Goal: Book appointment/travel/reservation

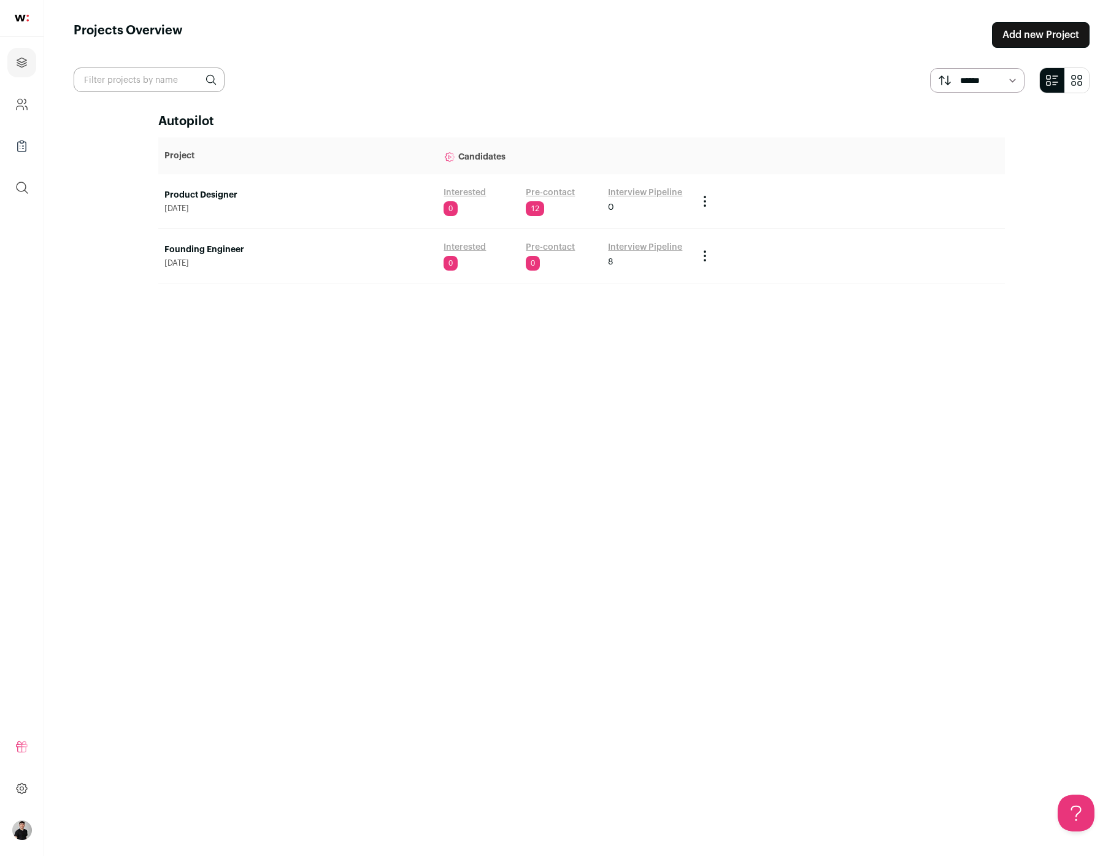
click at [226, 246] on link "Founding Engineer" at bounding box center [297, 250] width 267 height 12
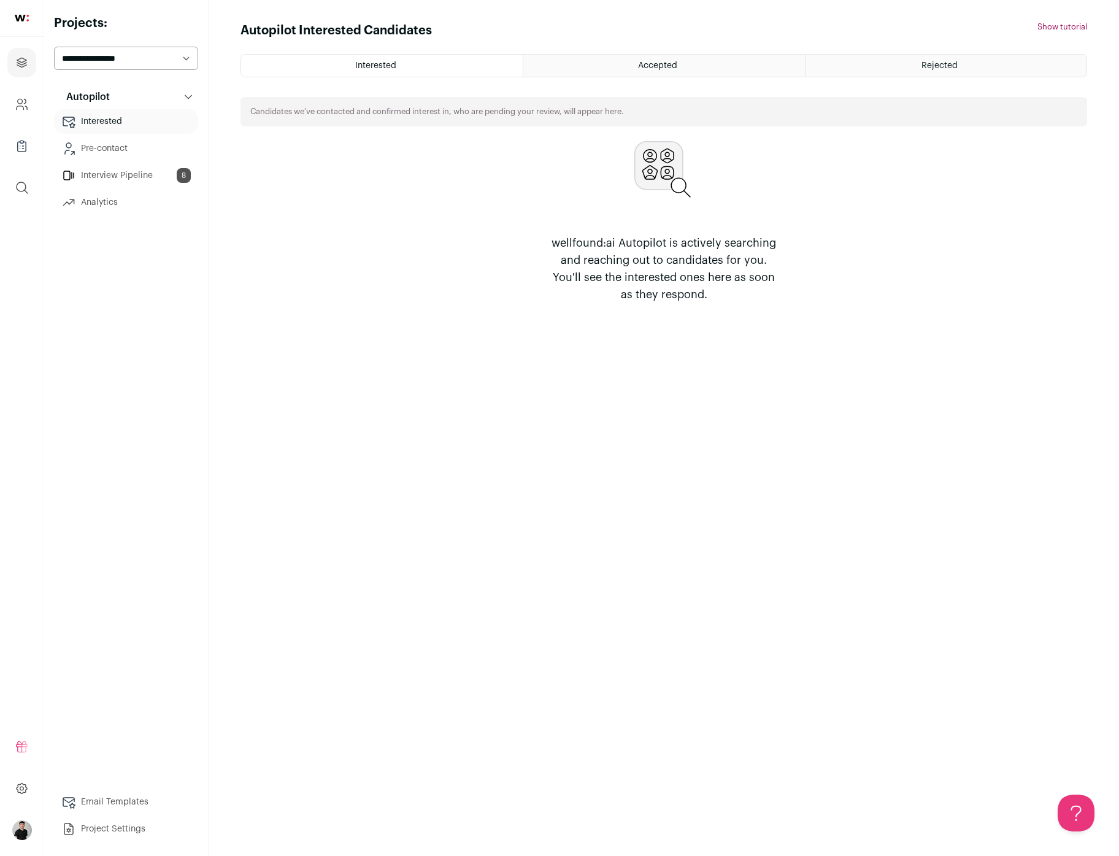
click at [93, 175] on link "Interview Pipeline 8" at bounding box center [126, 175] width 144 height 25
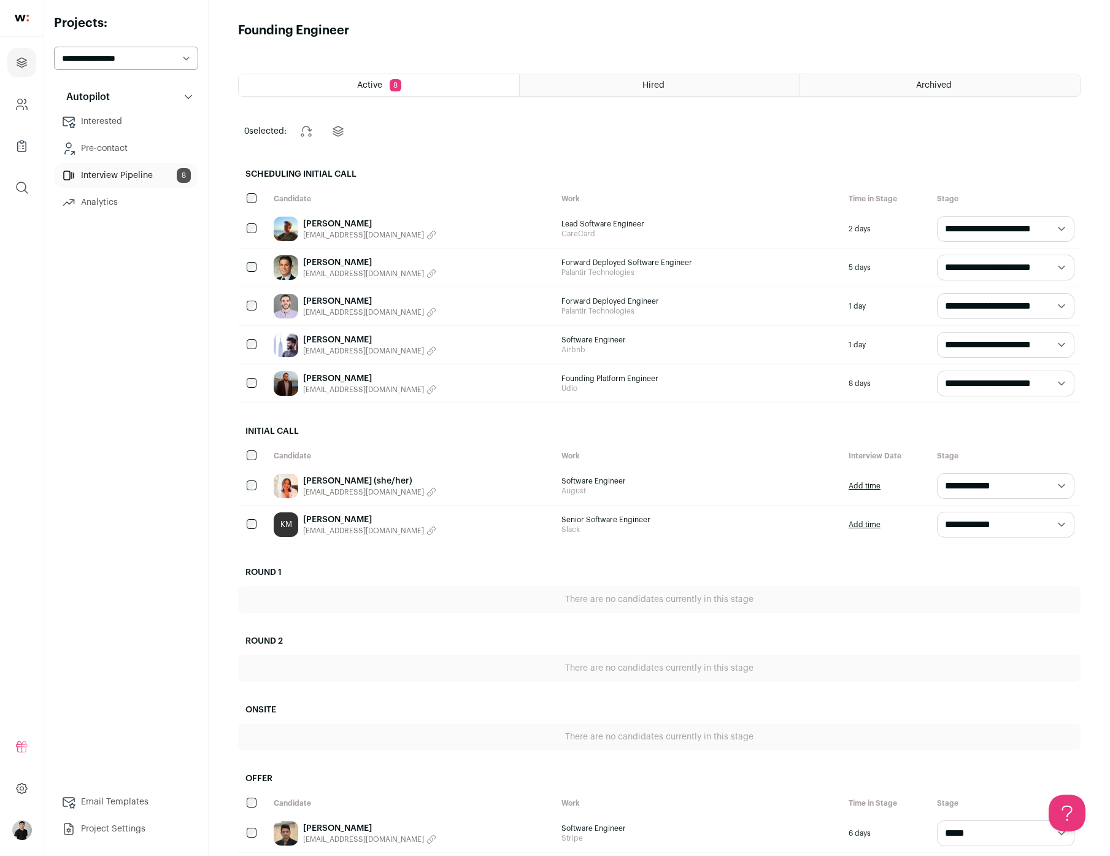
click at [358, 225] on link "[PERSON_NAME]" at bounding box center [369, 224] width 133 height 12
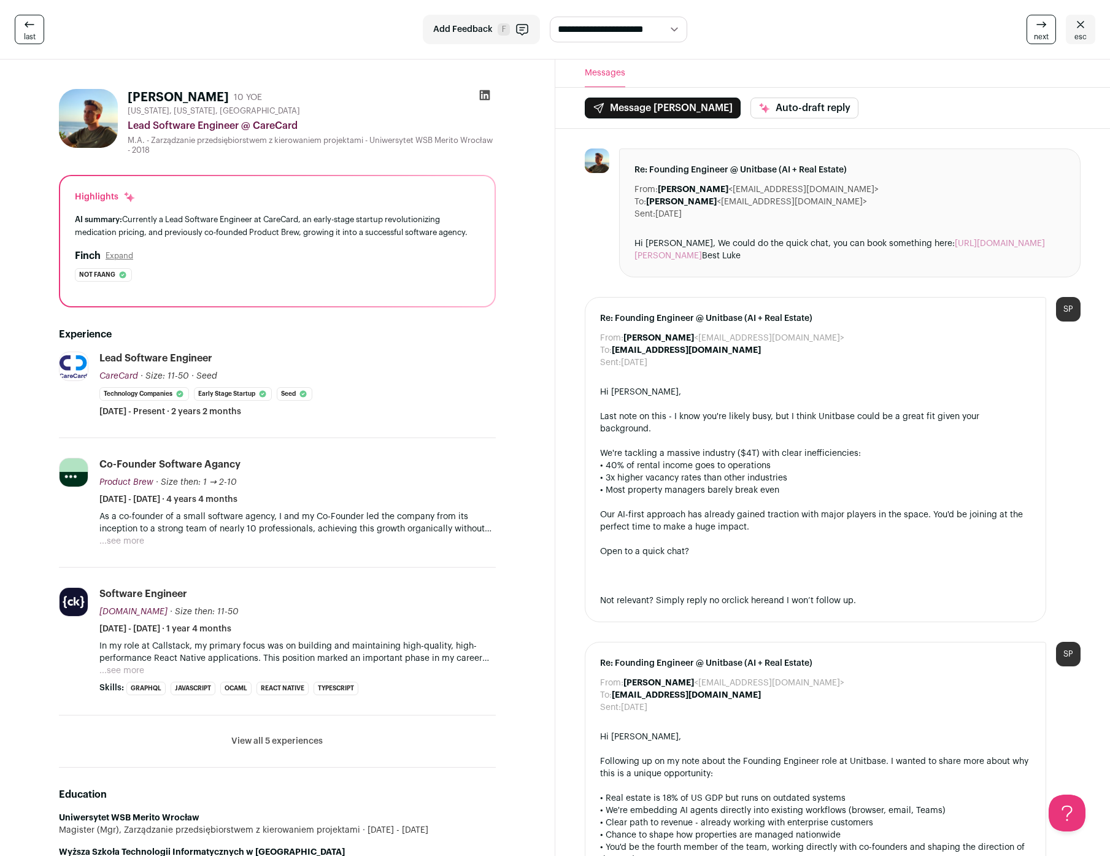
click at [990, 242] on link "[URL][DOMAIN_NAME][PERSON_NAME]" at bounding box center [839, 249] width 410 height 21
